Goal: Find specific page/section: Find specific page/section

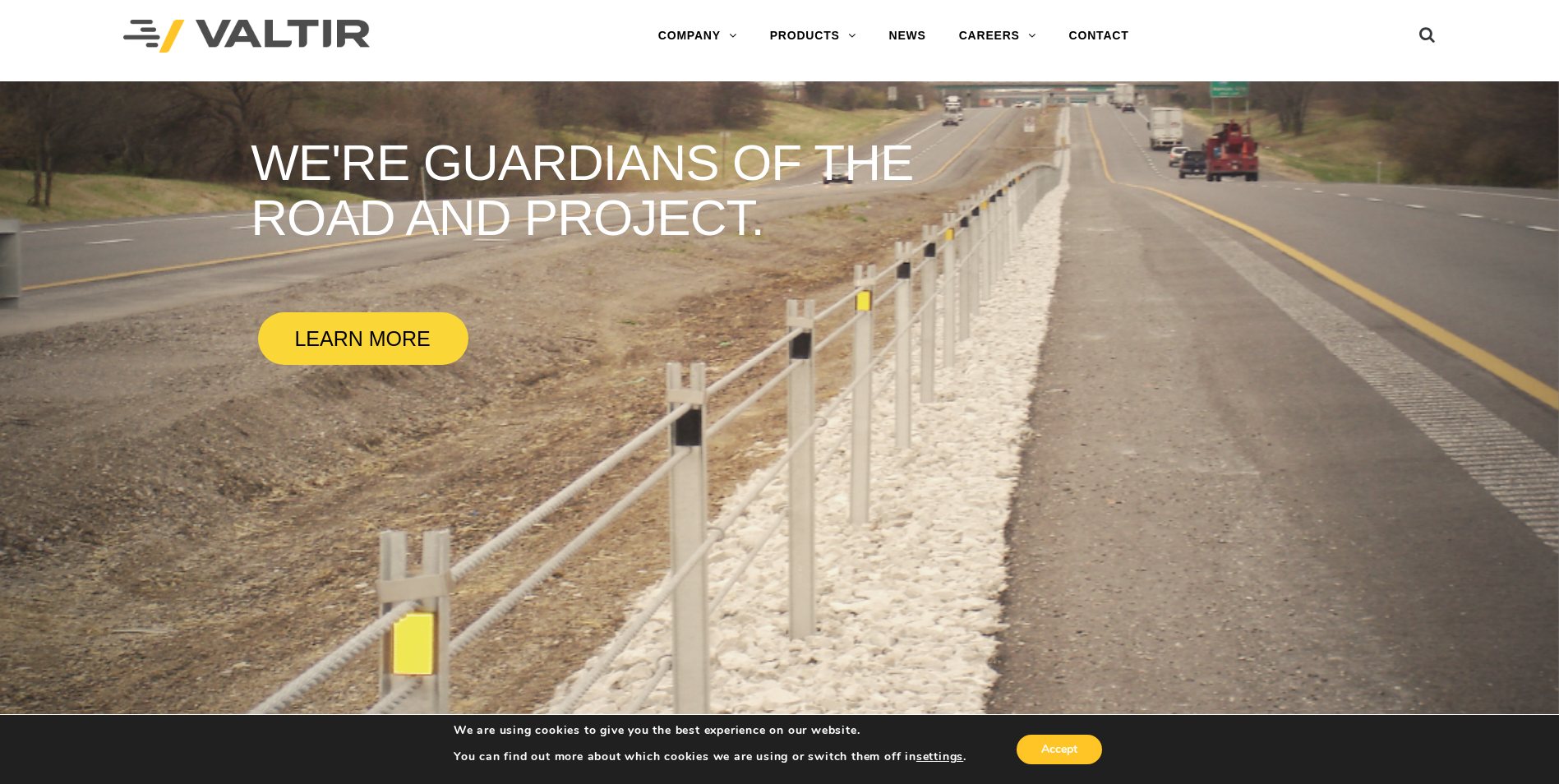
scroll to position [19, 0]
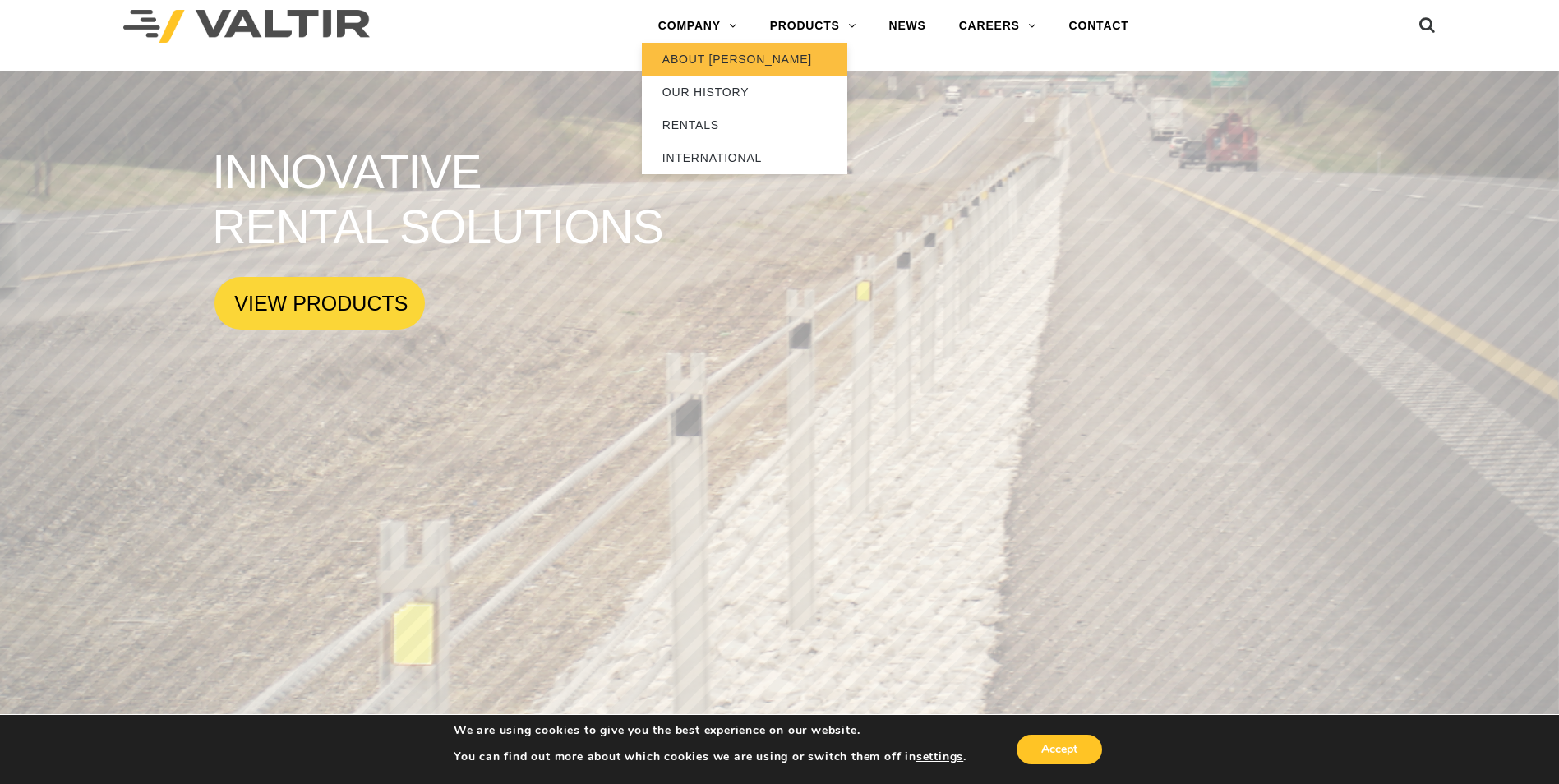
click at [717, 67] on link "ABOUT [PERSON_NAME]" at bounding box center [744, 59] width 206 height 33
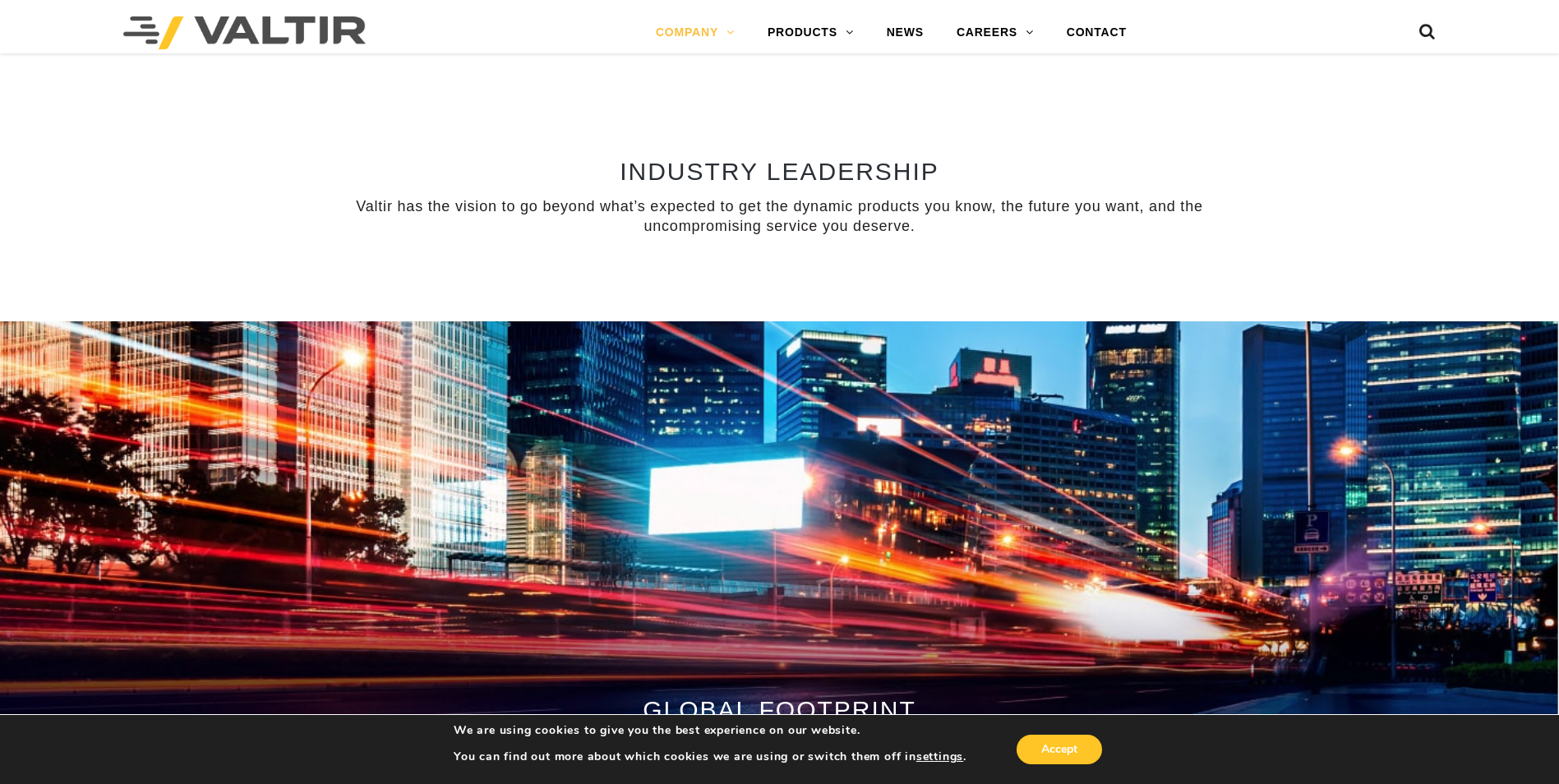
scroll to position [1258, 0]
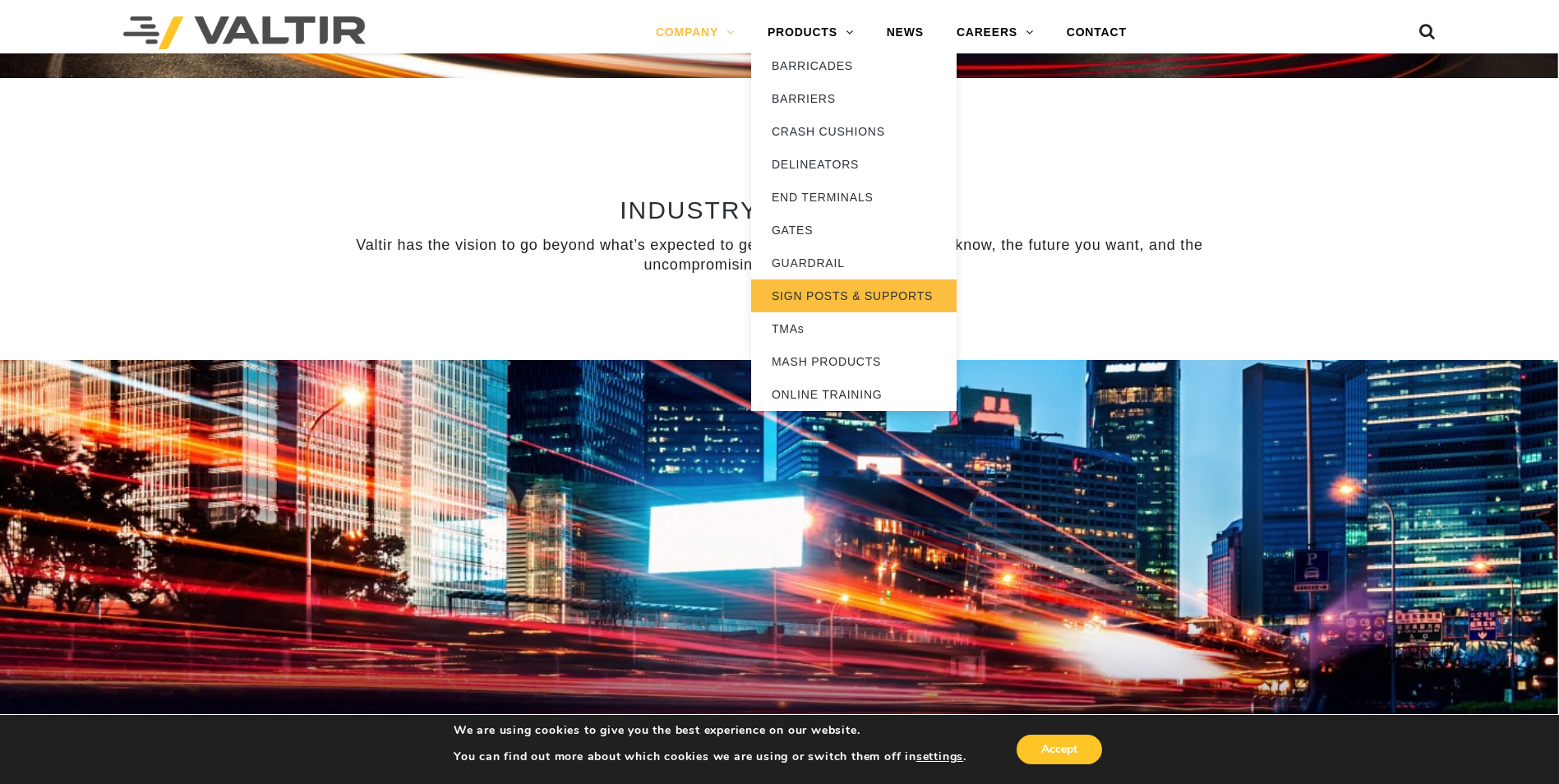
click at [853, 303] on link "SIGN POSTS & SUPPORTS" at bounding box center [853, 296] width 206 height 33
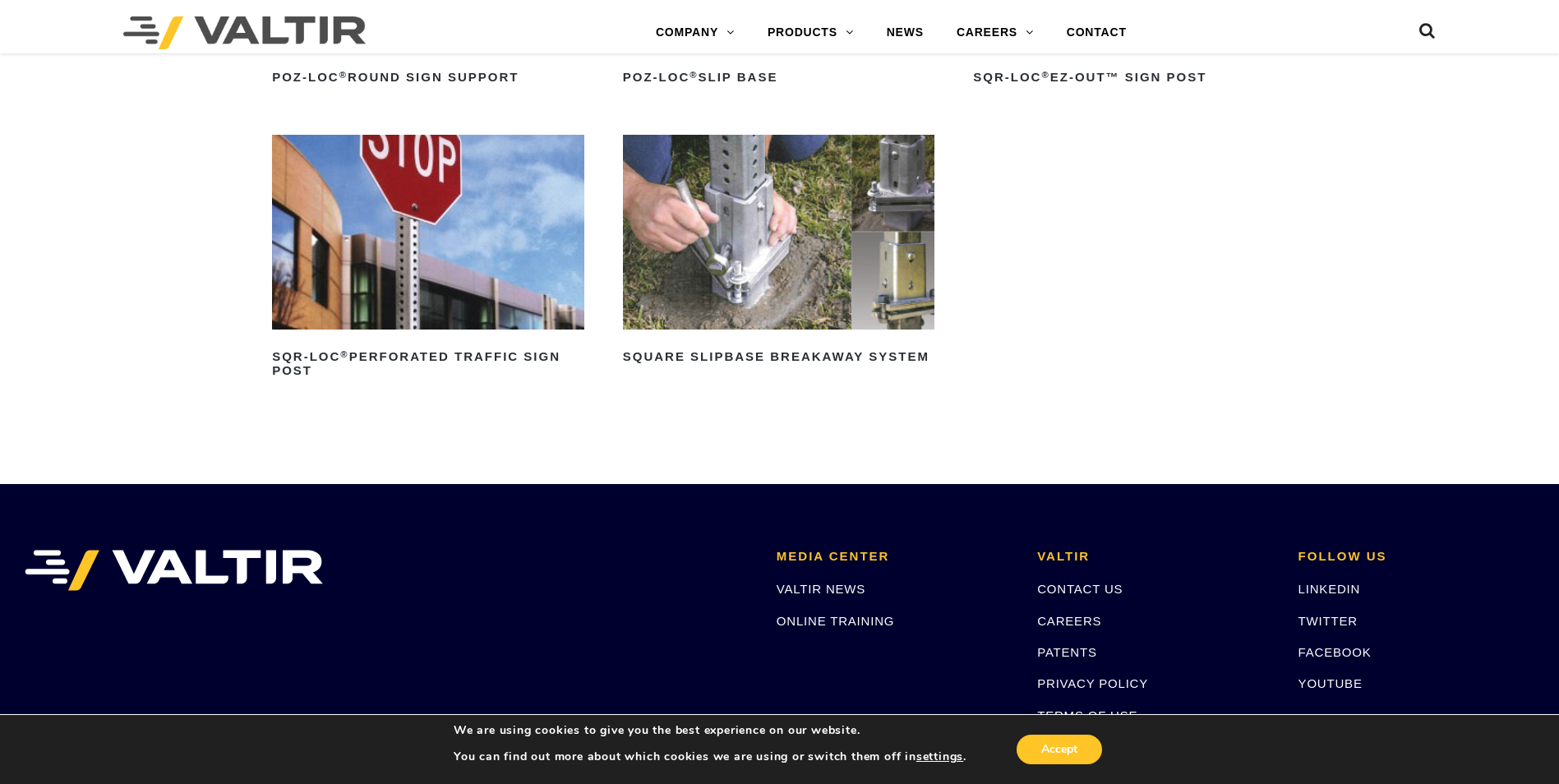
scroll to position [417, 0]
